Goal: Task Accomplishment & Management: Manage account settings

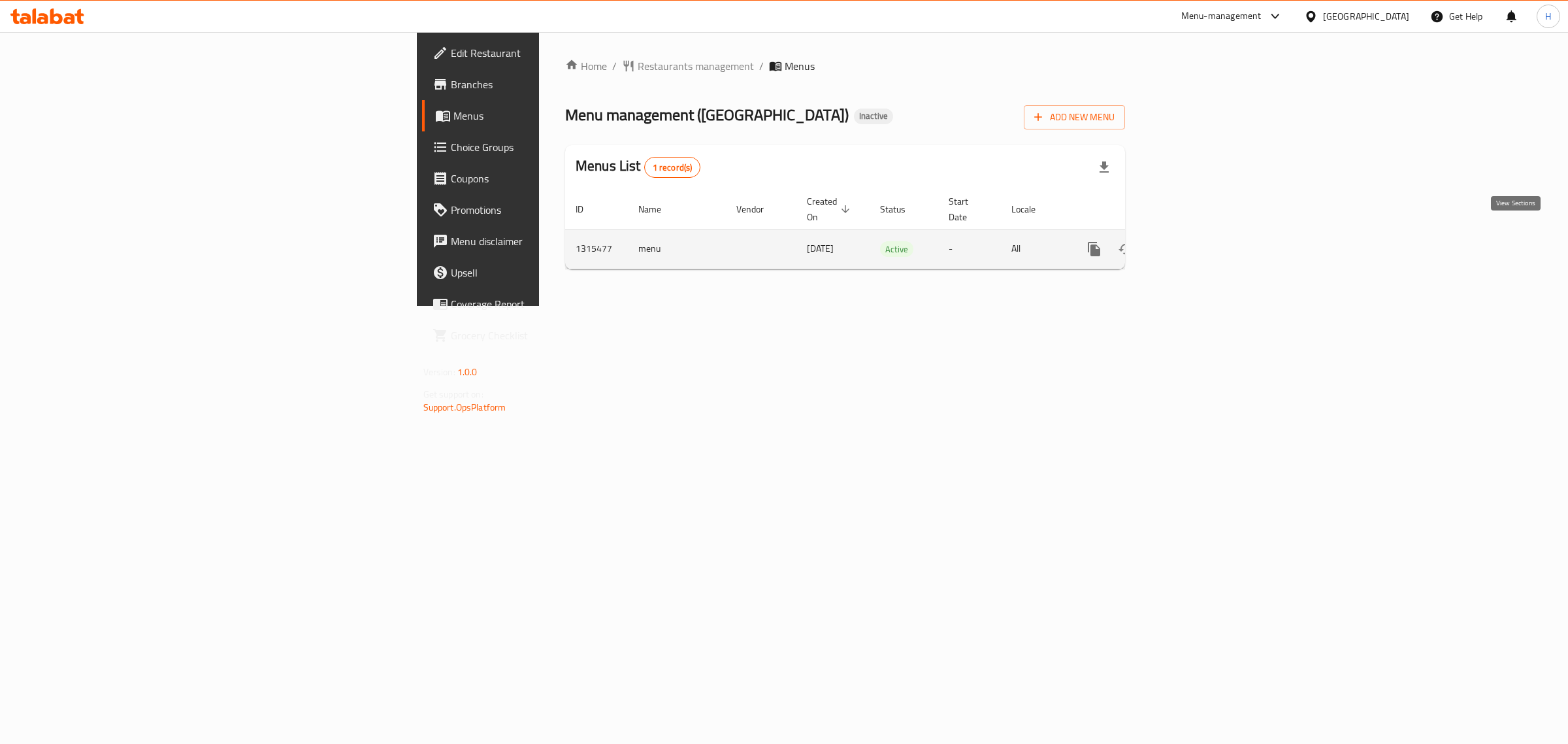
click at [1194, 243] on icon "enhanced table" at bounding box center [1189, 249] width 11 height 11
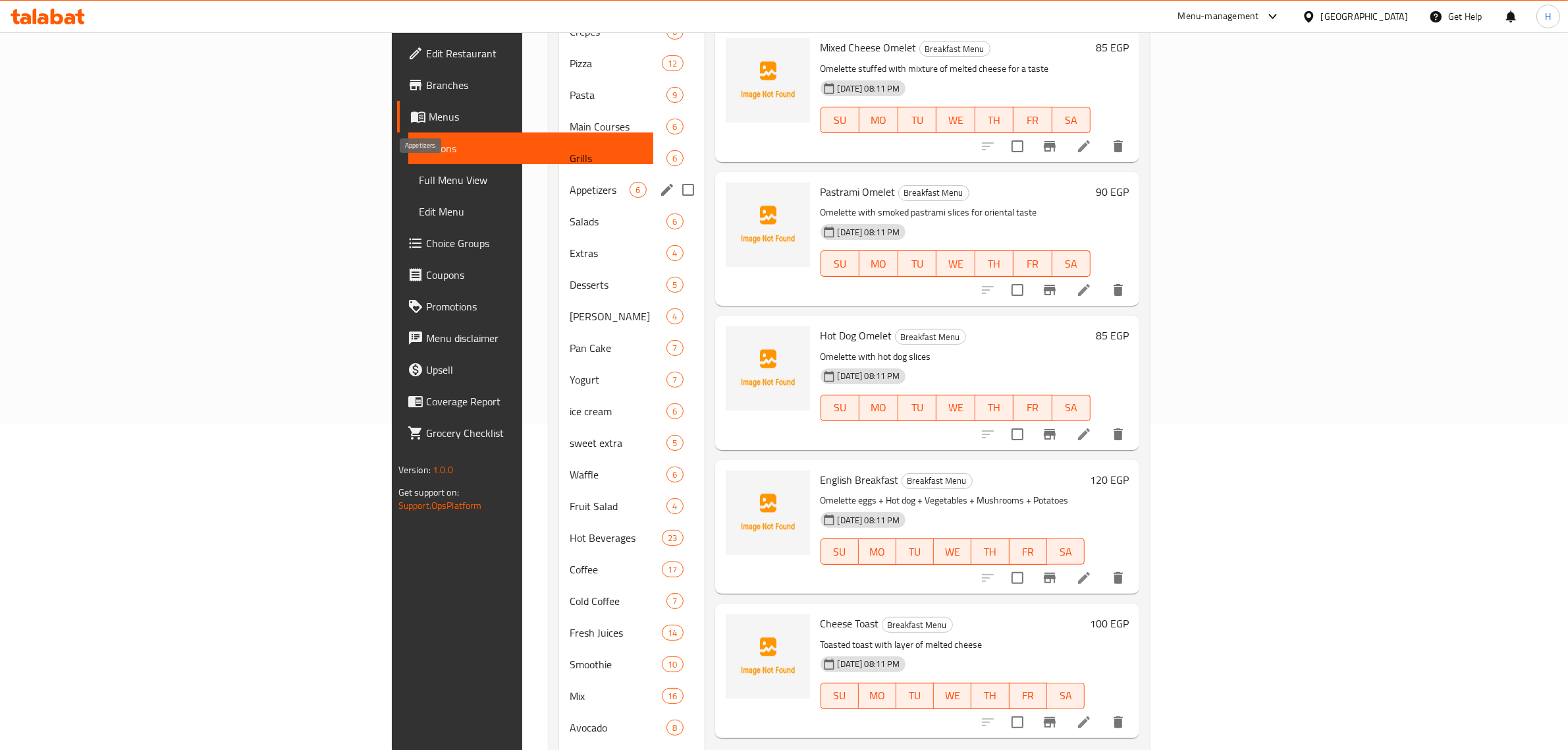
scroll to position [329, 0]
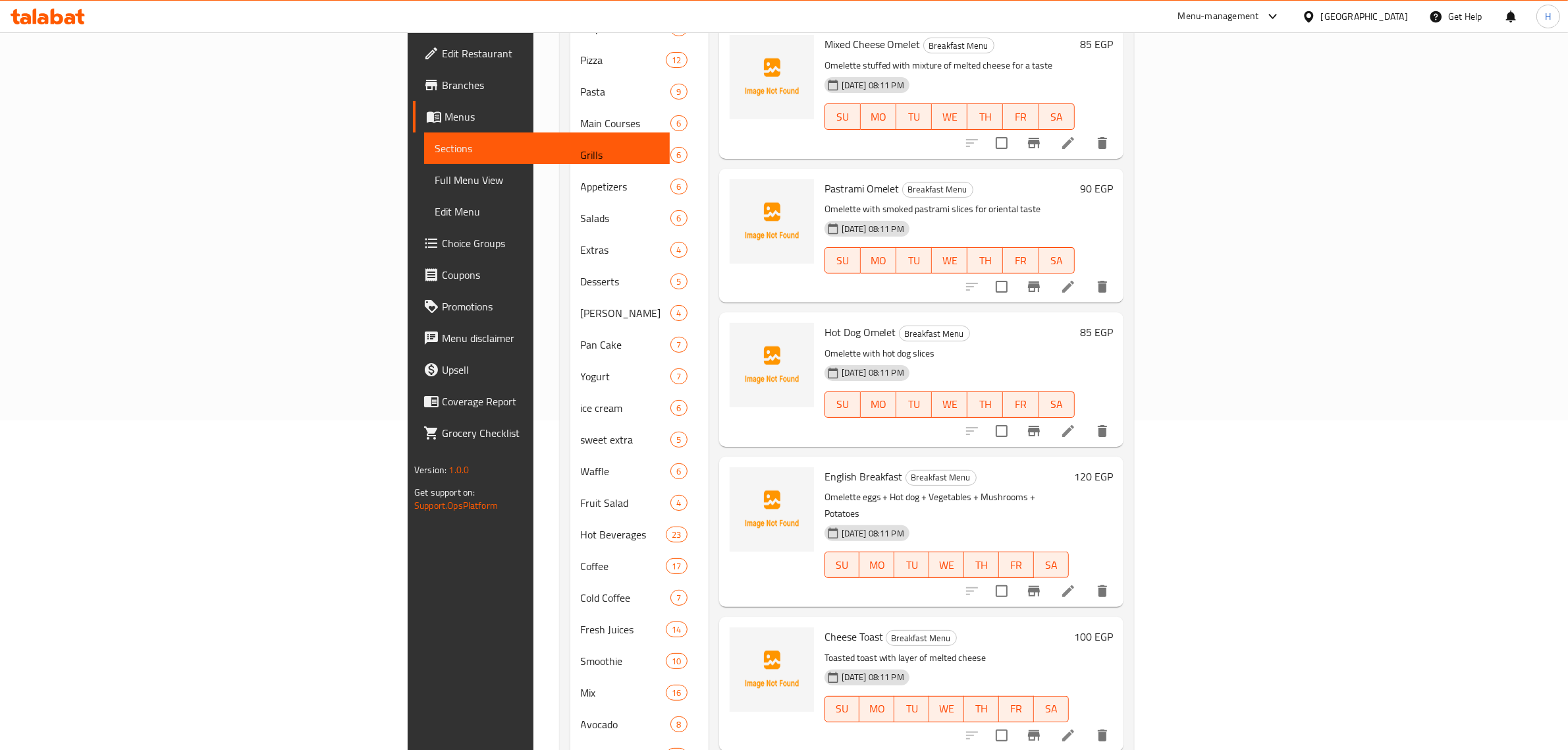
click at [435, 178] on span "Full Menu View" at bounding box center [547, 179] width 224 height 16
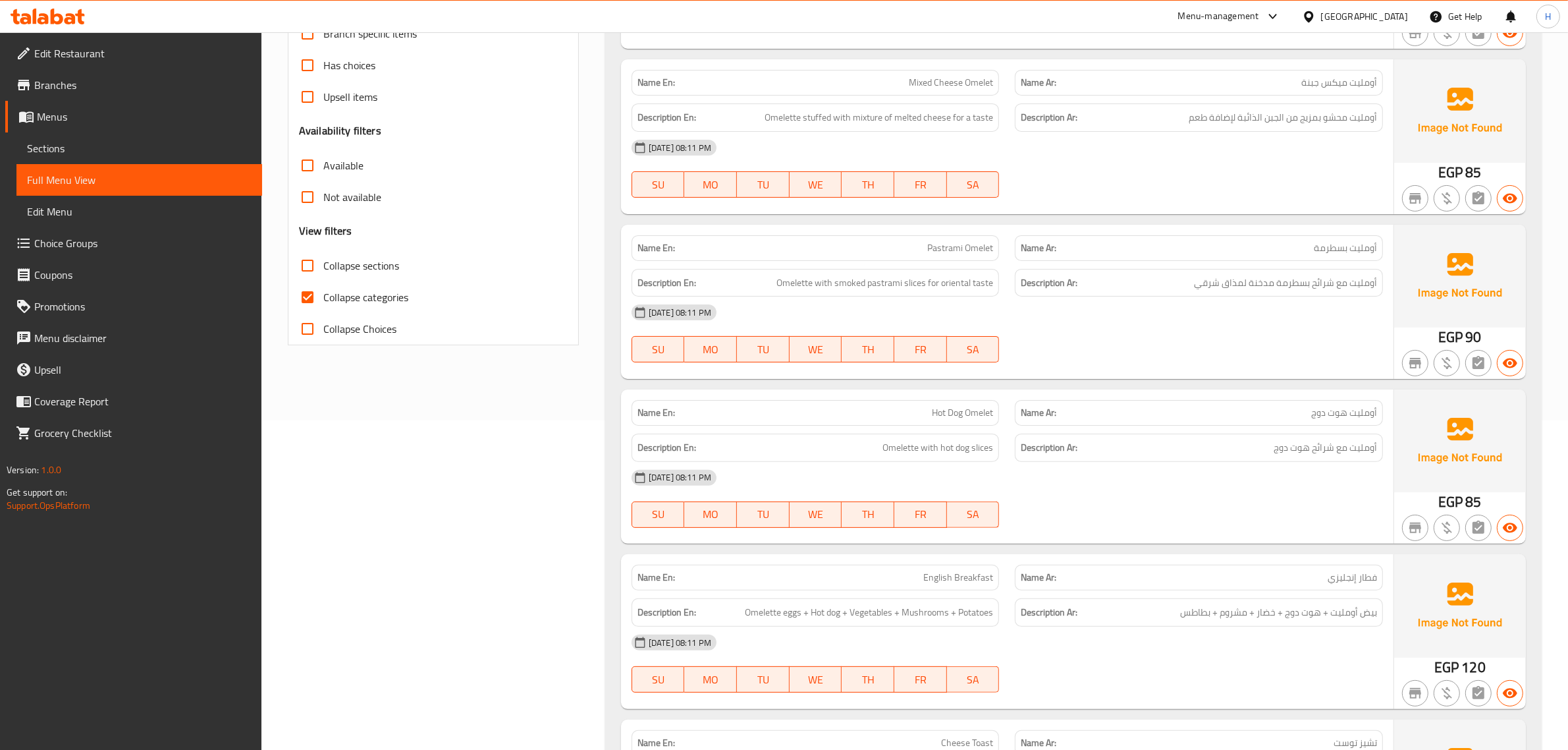
click at [309, 267] on input "Collapse sections" at bounding box center [307, 265] width 32 height 32
checkbox input "true"
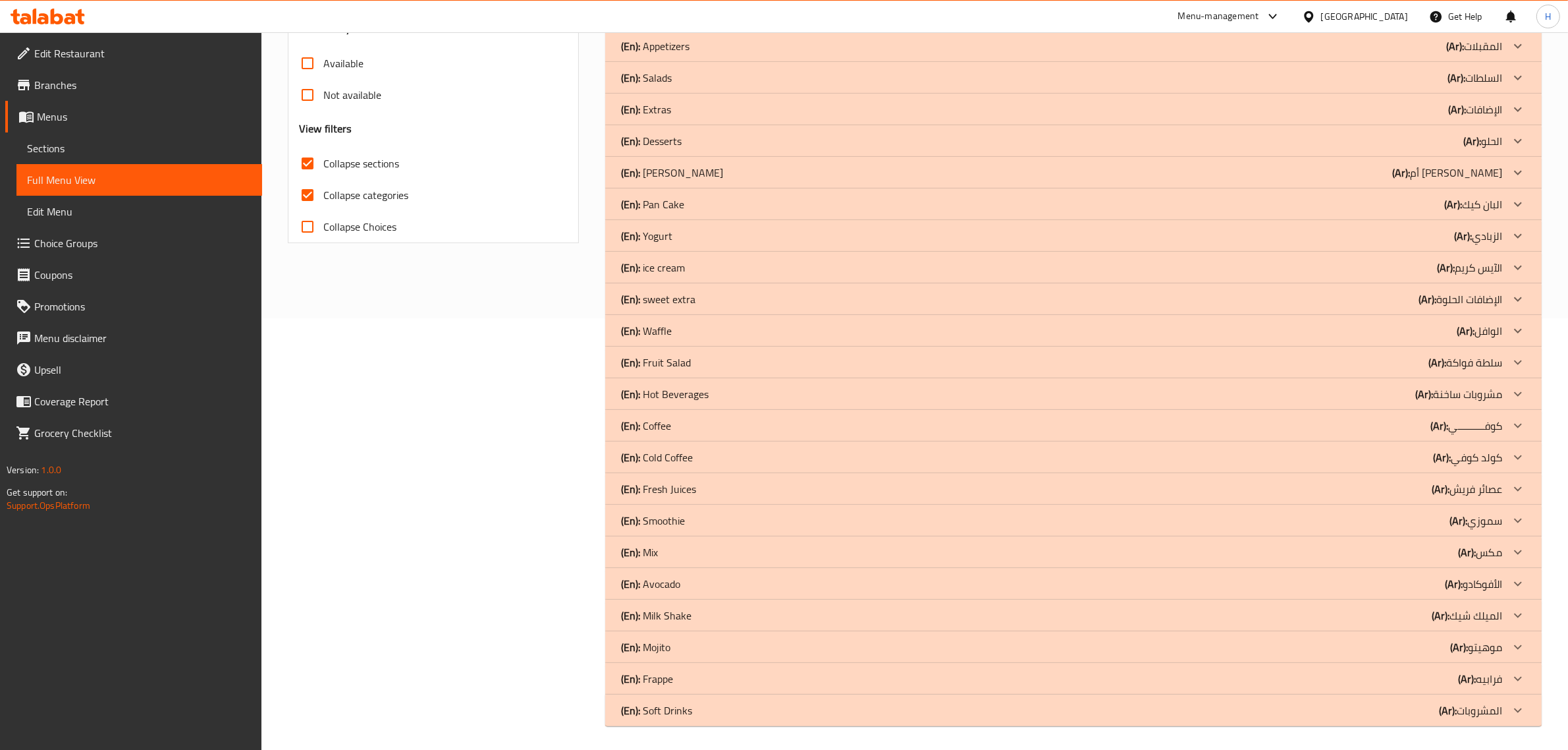
scroll to position [434, 0]
click at [540, 405] on div "Filter Branches Branches Popular filters Free items Branch specific items Has c…" at bounding box center [439, 233] width 318 height 996
click at [755, 397] on div "(En): Hot Beverages (Ar): مشروبات ساخنة" at bounding box center [1061, 391] width 881 height 16
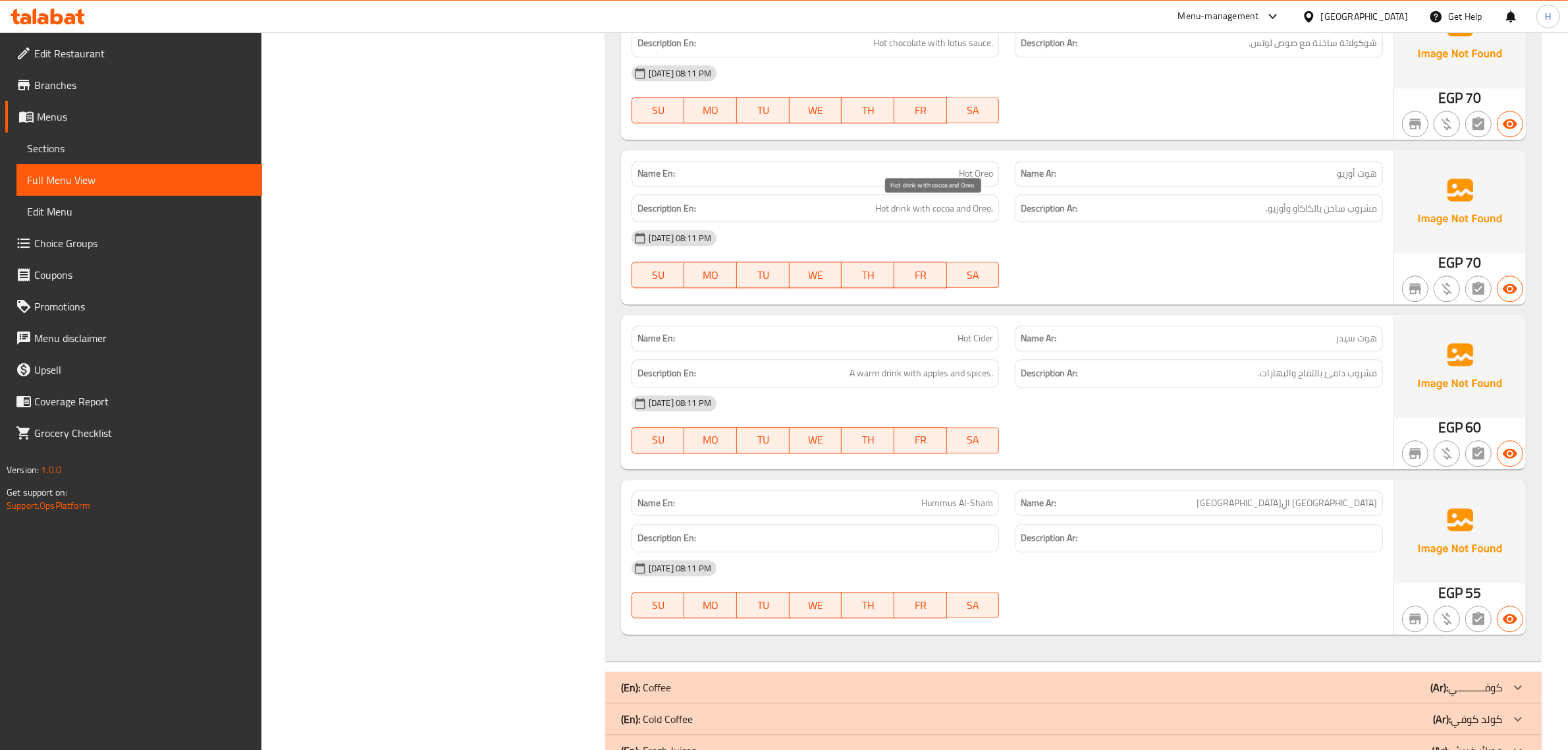
scroll to position [4057, 0]
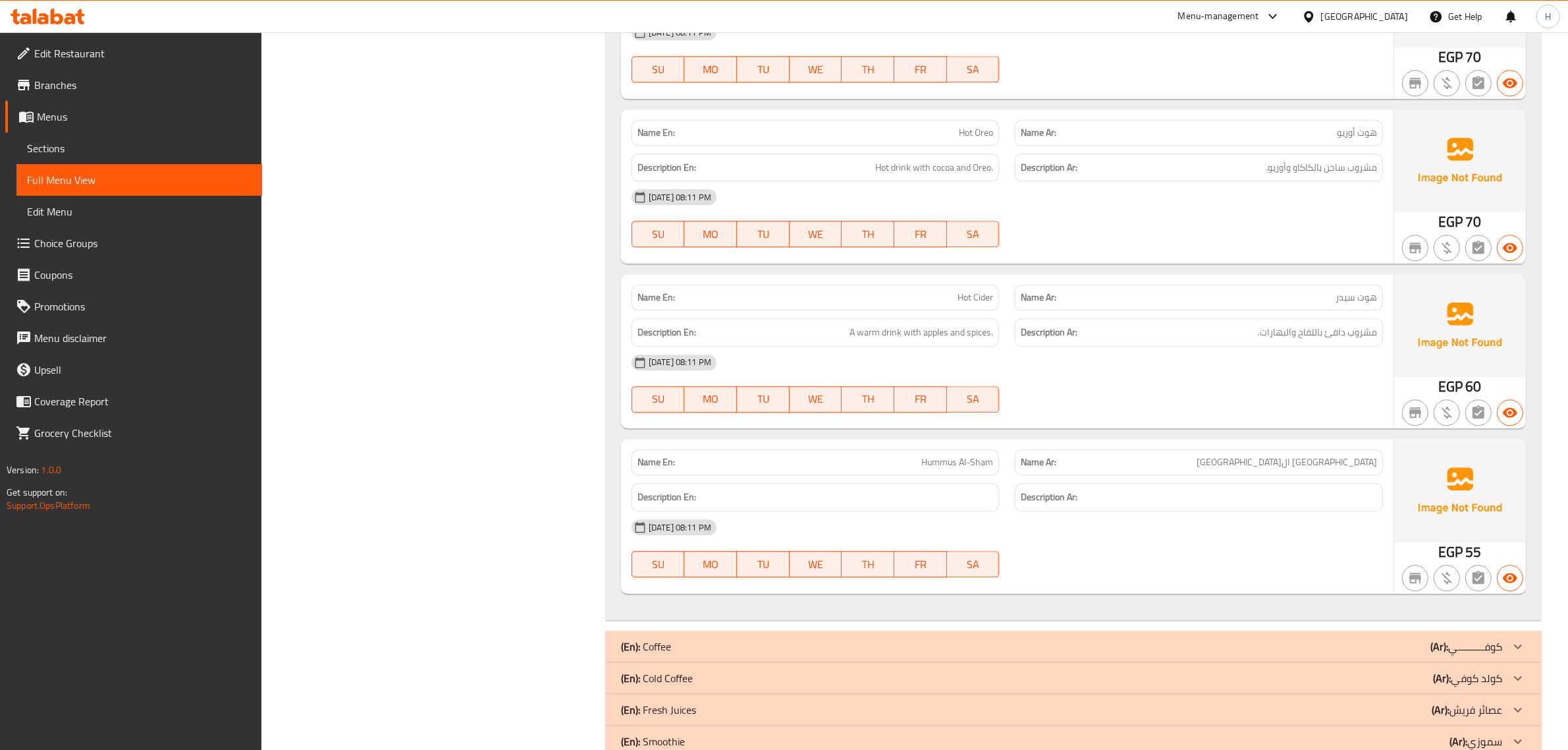
click at [1351, 464] on span "[GEOGRAPHIC_DATA] ال[GEOGRAPHIC_DATA]" at bounding box center [1286, 462] width 180 height 14
copy span "[GEOGRAPHIC_DATA] ال[GEOGRAPHIC_DATA]"
click at [1364, 467] on span "[GEOGRAPHIC_DATA] ال[GEOGRAPHIC_DATA]" at bounding box center [1286, 462] width 180 height 14
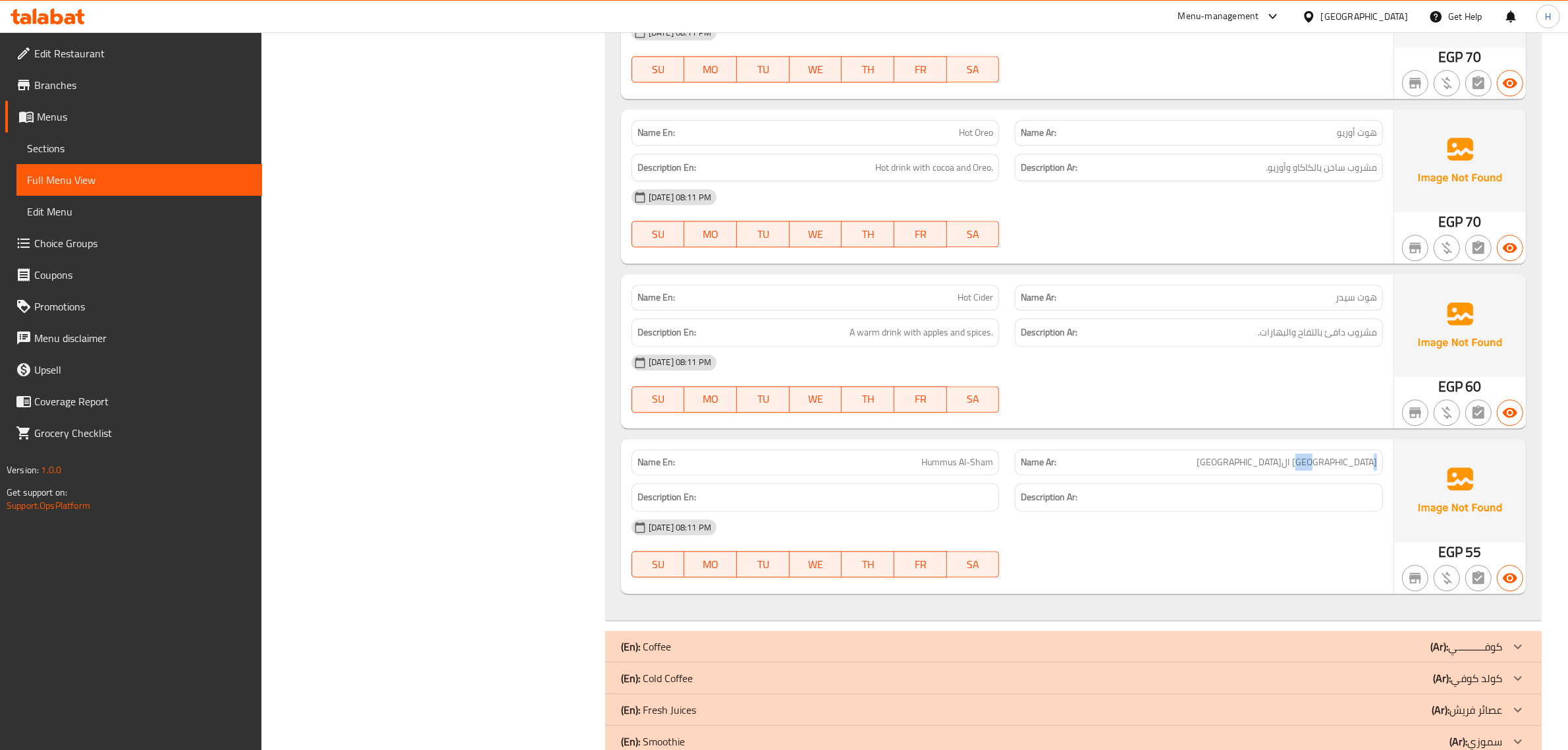
click at [1364, 467] on span "[GEOGRAPHIC_DATA] ال[GEOGRAPHIC_DATA]" at bounding box center [1286, 462] width 180 height 14
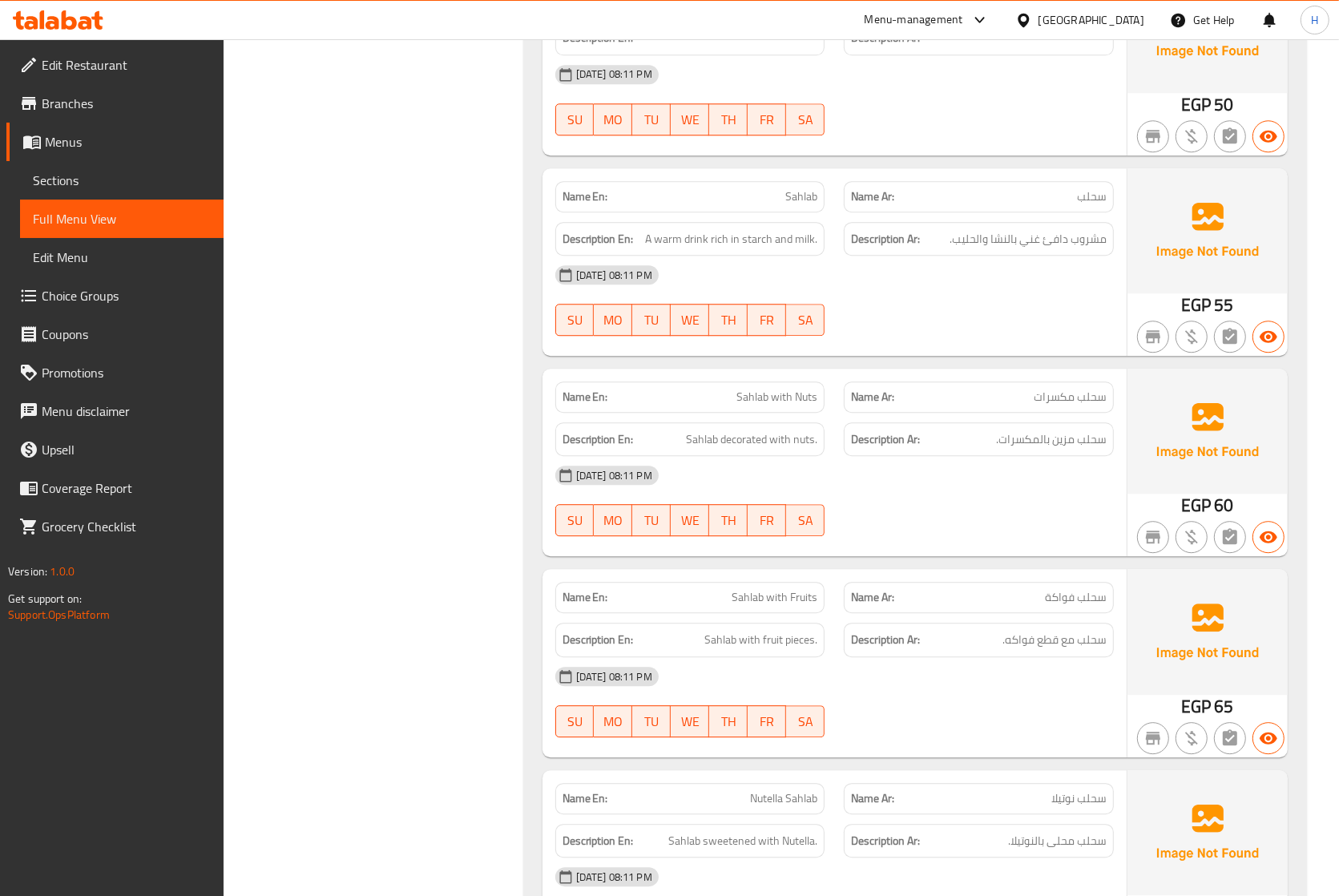
scroll to position [3632, 0]
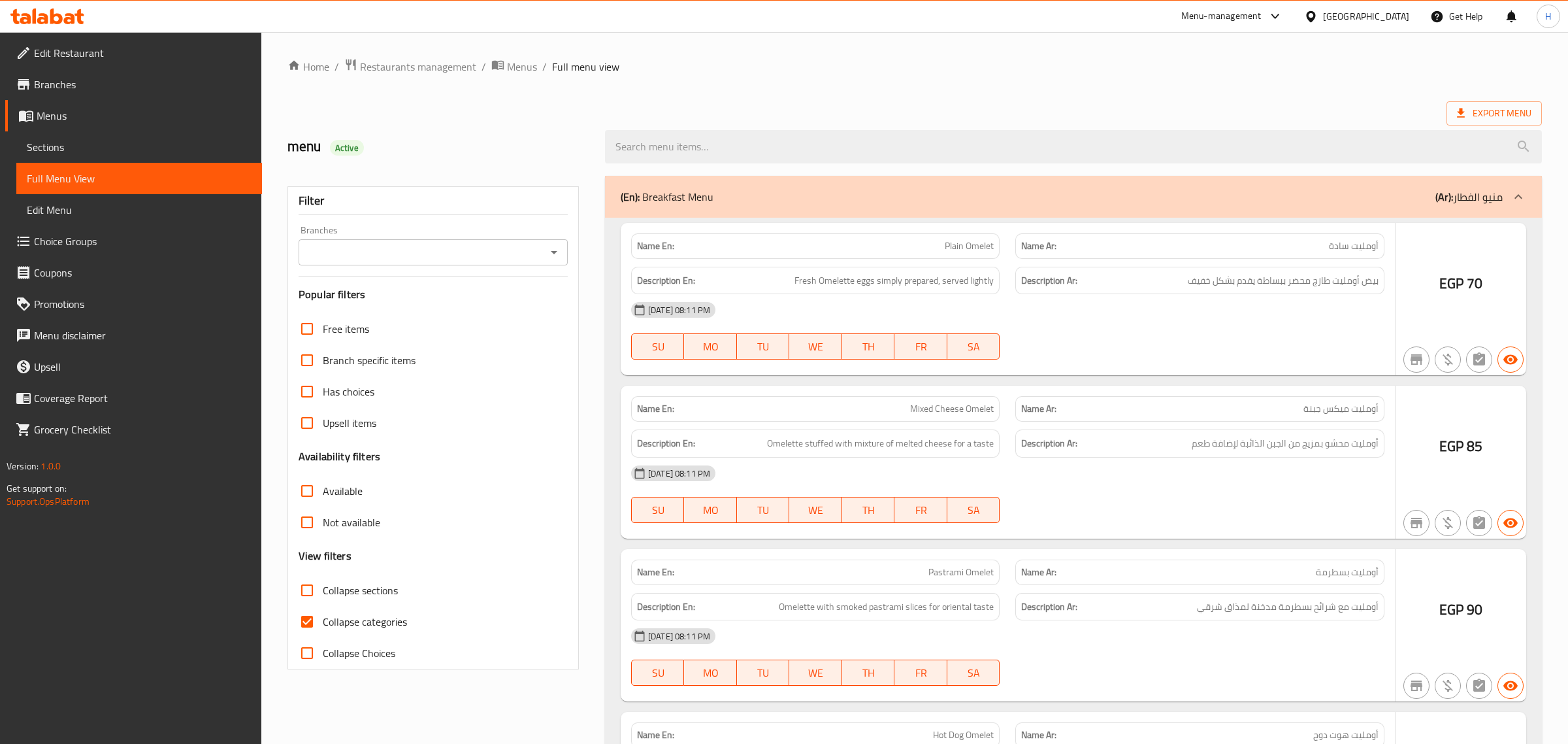
click at [32, 147] on div at bounding box center [784, 372] width 1568 height 744
click at [32, 145] on div at bounding box center [784, 372] width 1568 height 744
click at [37, 145] on div at bounding box center [784, 372] width 1568 height 744
click at [42, 144] on div at bounding box center [784, 372] width 1568 height 744
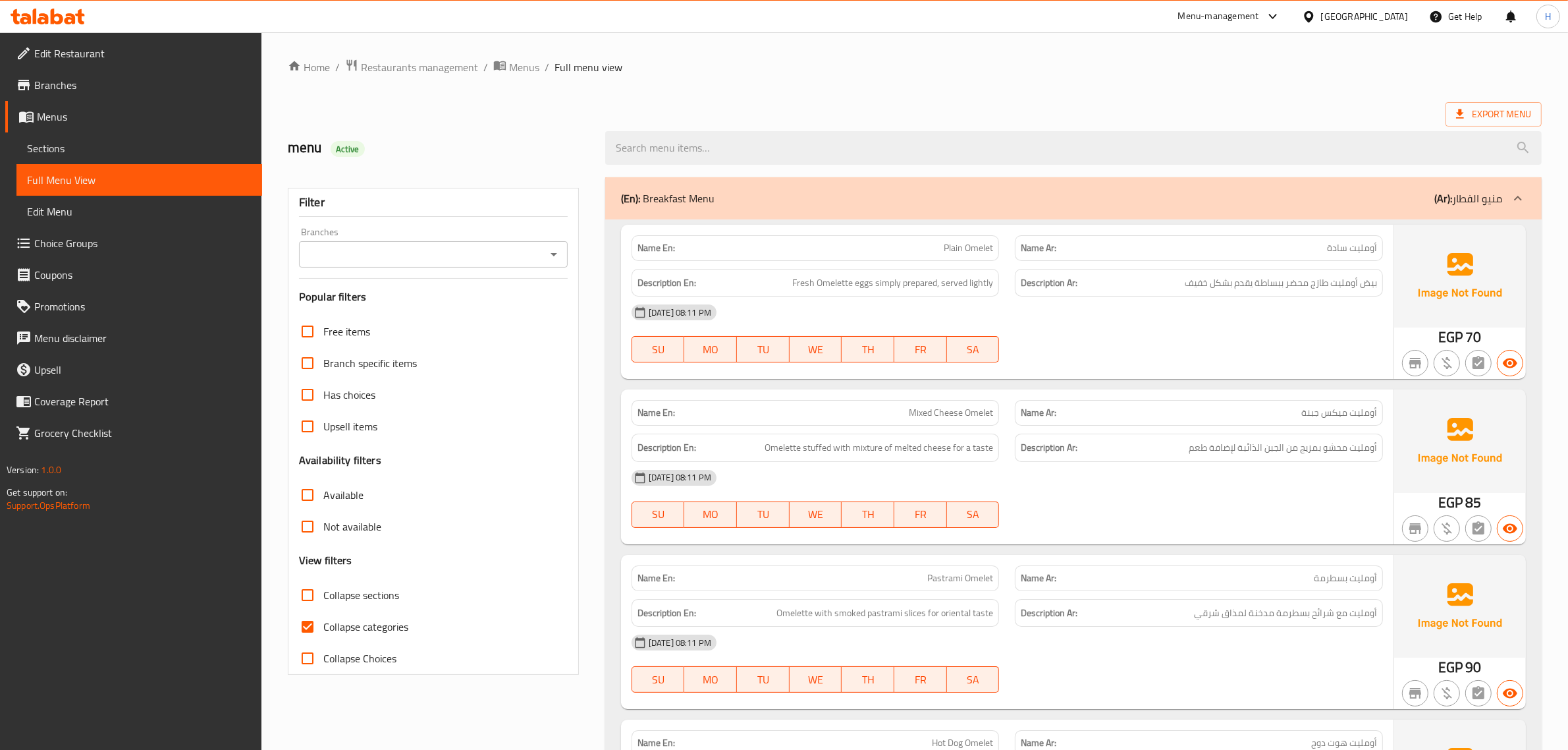
drag, startPoint x: 64, startPoint y: 150, endPoint x: 236, endPoint y: 171, distance: 173.3
click at [63, 151] on span "Sections" at bounding box center [139, 147] width 224 height 16
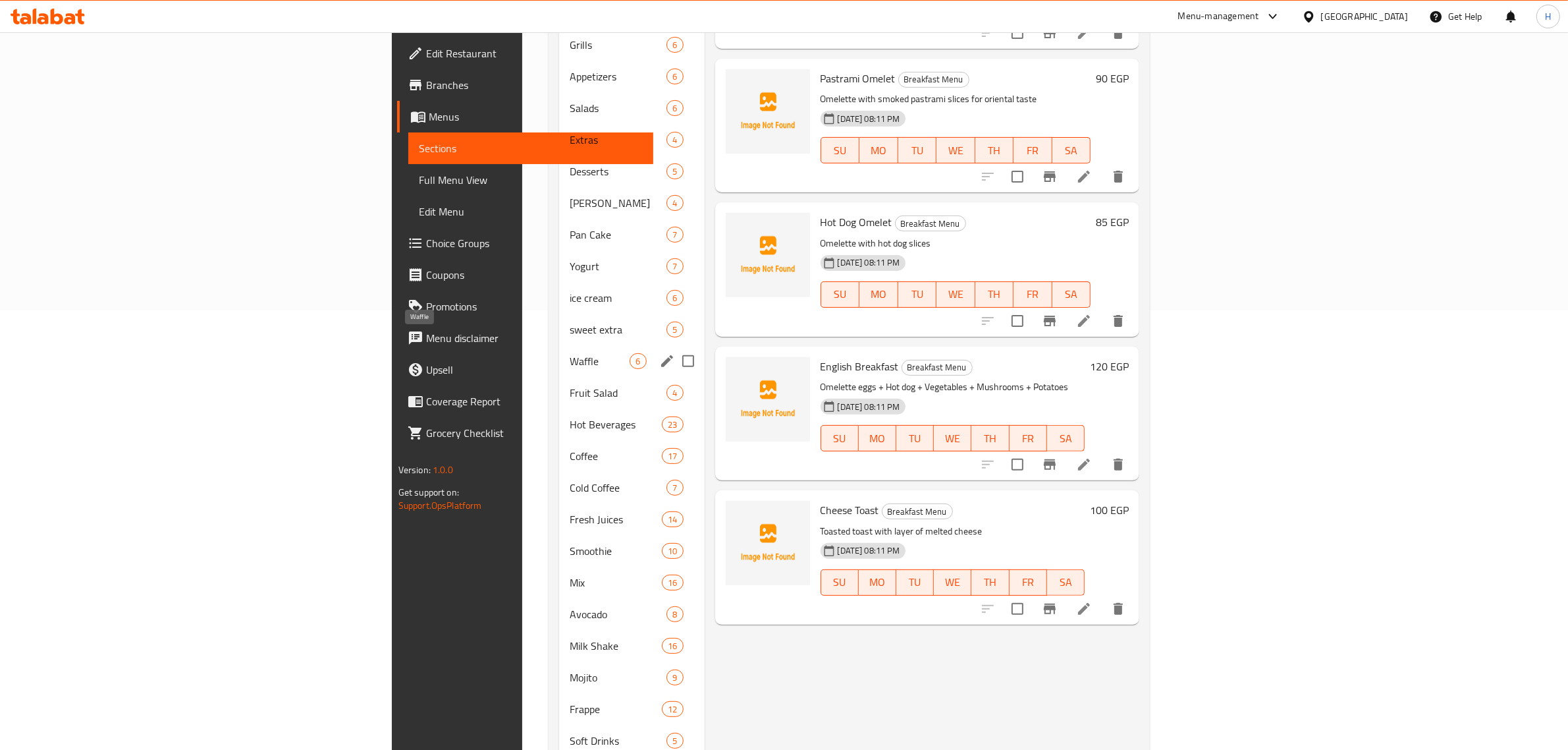
scroll to position [467, 0]
